Goal: Task Accomplishment & Management: Manage account settings

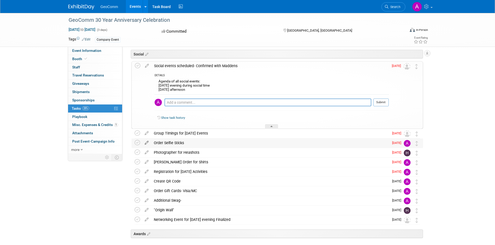
click at [147, 143] on icon at bounding box center [146, 142] width 9 height 6
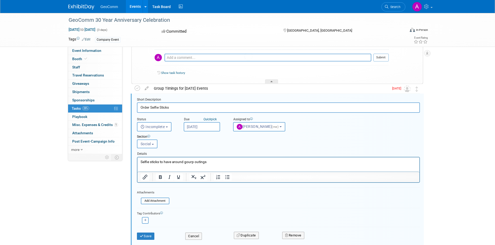
scroll to position [275, 0]
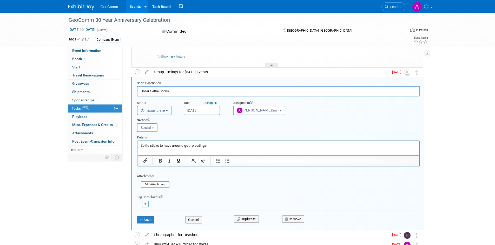
click at [155, 110] on span "Incomplete" at bounding box center [152, 111] width 24 height 4
click at [153, 131] on label "Completed" at bounding box center [154, 133] width 28 height 8
click at [138, 131] on input "Completed" at bounding box center [135, 132] width 3 height 3
select select "3"
click at [148, 220] on button "Save" at bounding box center [146, 220] width 18 height 7
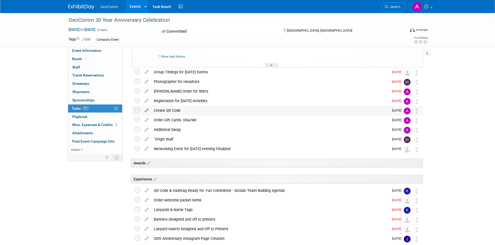
click at [146, 110] on icon at bounding box center [146, 109] width 9 height 6
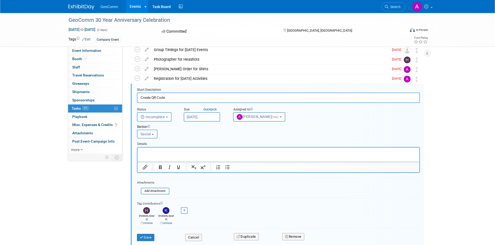
scroll to position [304, 0]
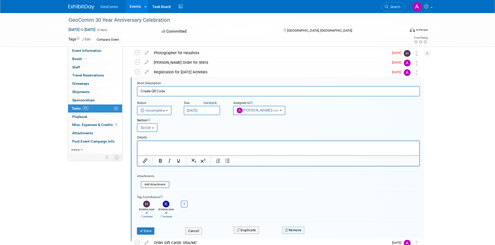
click at [292, 227] on button "Remove" at bounding box center [293, 230] width 22 height 7
drag, startPoint x: 341, startPoint y: 232, endPoint x: 325, endPoint y: 205, distance: 31.2
click at [341, 231] on link "No" at bounding box center [338, 235] width 13 height 8
click at [265, 111] on span "[PERSON_NAME] (me)" at bounding box center [257, 110] width 43 height 4
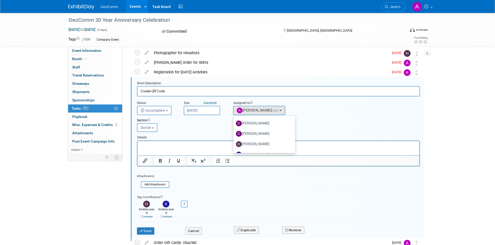
drag, startPoint x: 455, startPoint y: 130, endPoint x: 383, endPoint y: 124, distance: 71.6
click at [454, 130] on div "GeoComm 30 Year Anniversary Celebration [DATE] to [DATE] (3 days) [DATE] to [DA…" at bounding box center [247, 155] width 495 height 892
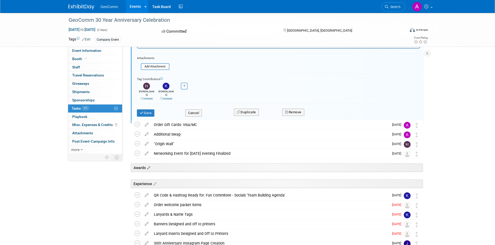
scroll to position [408, 0]
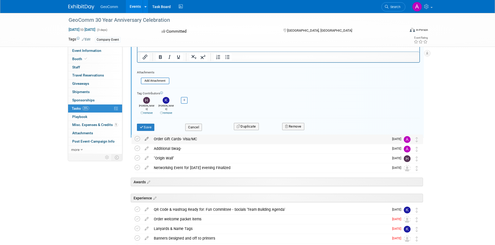
click at [146, 138] on icon at bounding box center [146, 138] width 9 height 6
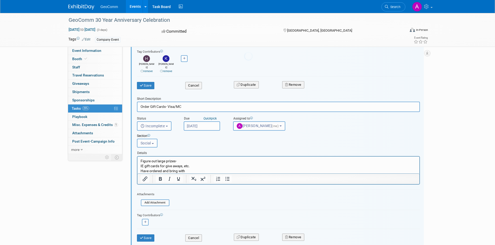
scroll to position [465, 0]
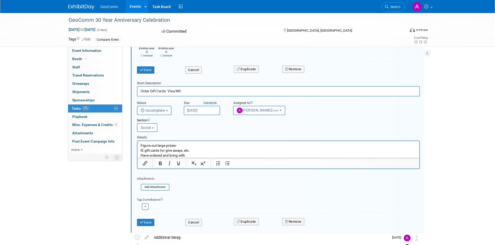
click at [153, 110] on span "Incomplete" at bounding box center [152, 111] width 24 height 4
click at [152, 131] on label "Completed" at bounding box center [154, 133] width 28 height 8
click at [138, 131] on input "Completed" at bounding box center [135, 132] width 3 height 3
select select "3"
click at [146, 224] on button "Save" at bounding box center [146, 222] width 18 height 7
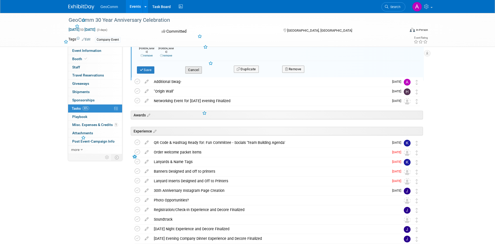
click at [197, 67] on button "Cancel" at bounding box center [193, 69] width 17 height 7
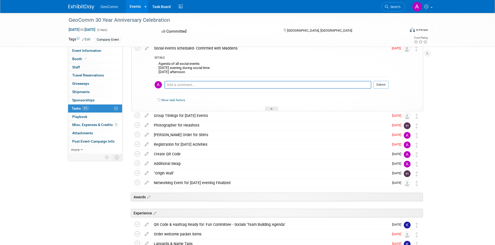
scroll to position [206, 0]
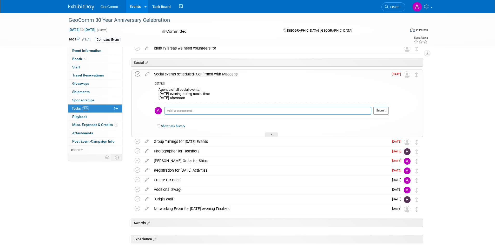
click at [137, 75] on icon at bounding box center [137, 73] width 5 height 5
